Goal: Task Accomplishment & Management: Manage account settings

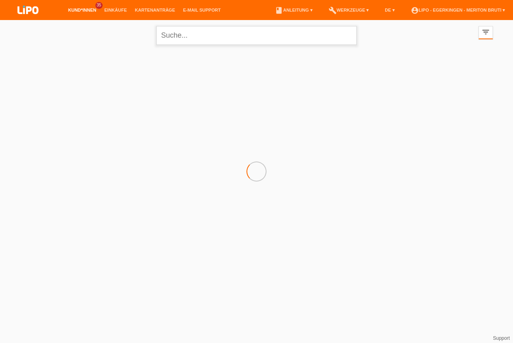
click at [249, 37] on input "text" at bounding box center [256, 35] width 201 height 19
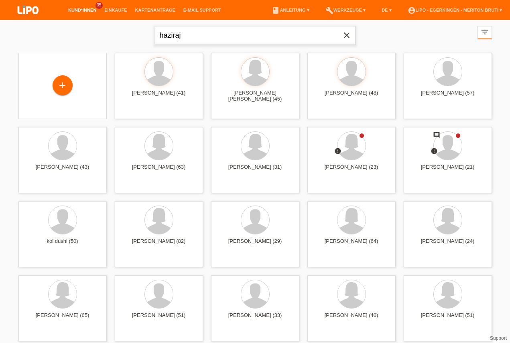
type input "haziraj"
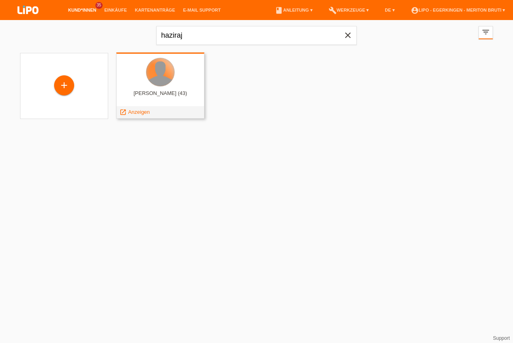
click at [156, 74] on div at bounding box center [160, 72] width 28 height 28
click at [138, 113] on span "Anzeigen" at bounding box center [139, 112] width 22 height 6
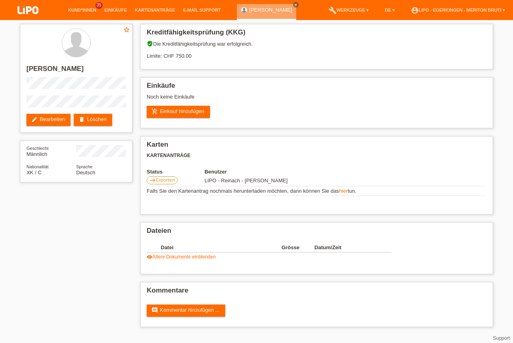
click at [29, 315] on div "star_border Nazmi Haziraj edit Bearbeiten delete Löschen Geschlecht Männlich Na…" at bounding box center [256, 177] width 481 height 315
click at [294, 4] on icon "close" at bounding box center [296, 5] width 4 height 4
click at [87, 11] on link "Kund*innen" at bounding box center [82, 10] width 36 height 5
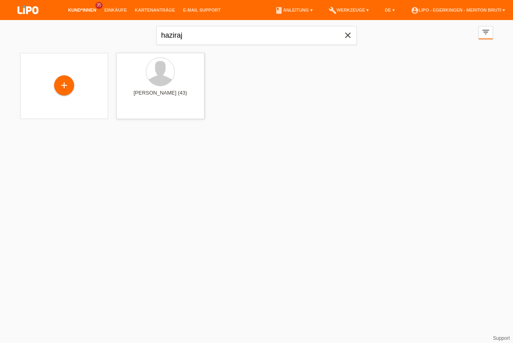
click at [351, 34] on icon "close" at bounding box center [348, 35] width 10 height 10
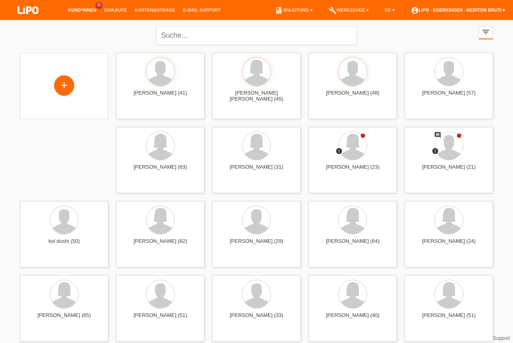
click at [488, 11] on link "account_circle LIPO - Egerkingen - Meriton Bruti ▾" at bounding box center [458, 10] width 102 height 5
click at [490, 10] on link "account_circle LIPO - Egerkingen - Meriton Bruti ▾" at bounding box center [458, 10] width 102 height 5
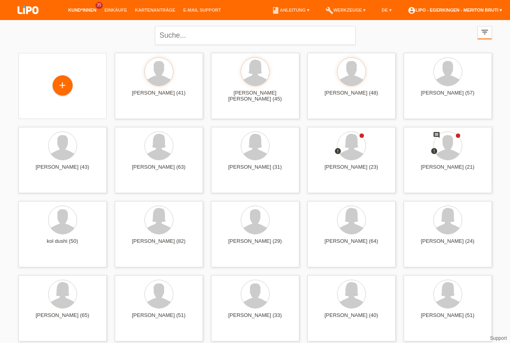
click at [490, 10] on link "account_circle LIPO - Egerkingen - Meriton Bruti ▾" at bounding box center [454, 10] width 102 height 5
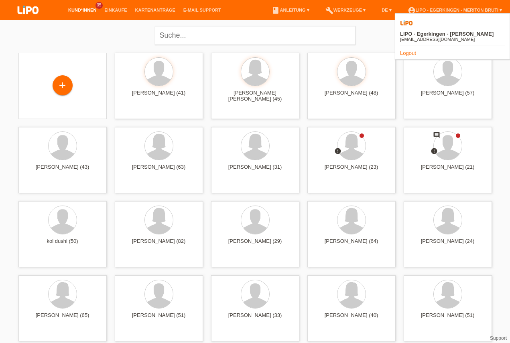
click at [408, 50] on link "Logout" at bounding box center [408, 53] width 16 height 6
